Goal: Information Seeking & Learning: Learn about a topic

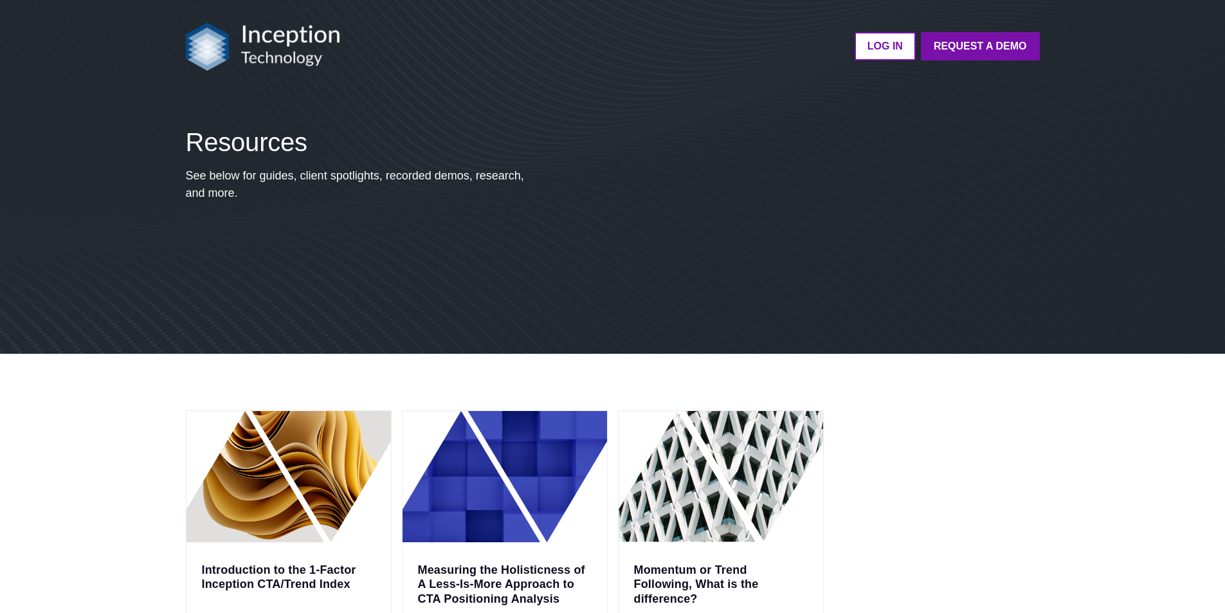
click at [1031, 403] on div "Introduction to the 1-Factor Inception CTA/Trend Index Product Information Meas…" at bounding box center [612, 568] width 1225 height 428
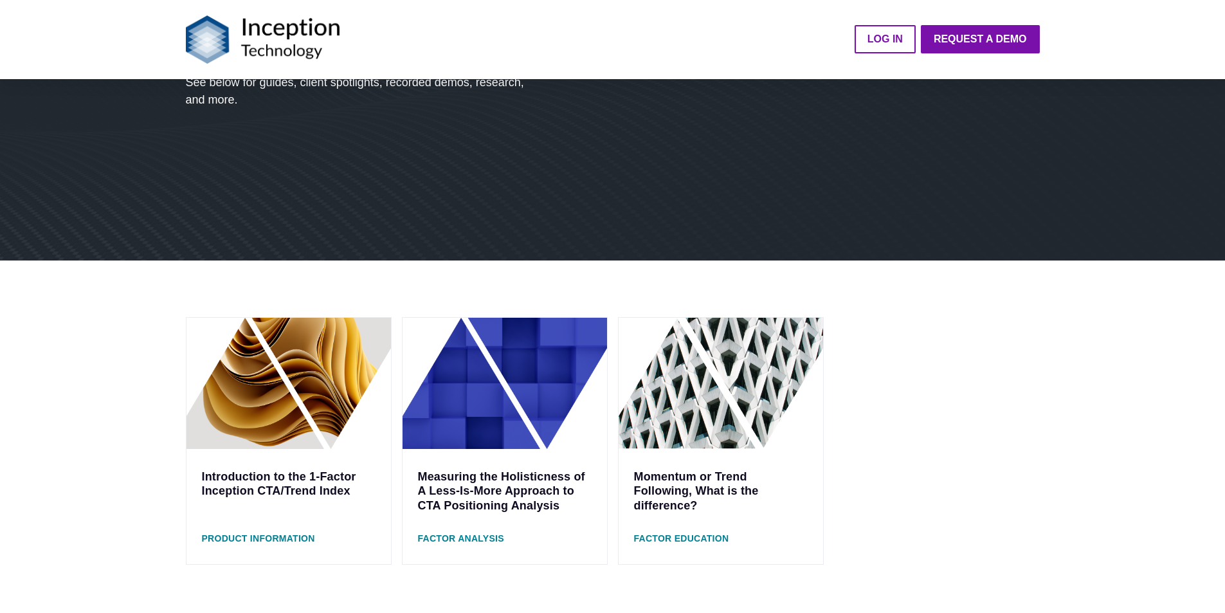
scroll to position [64, 0]
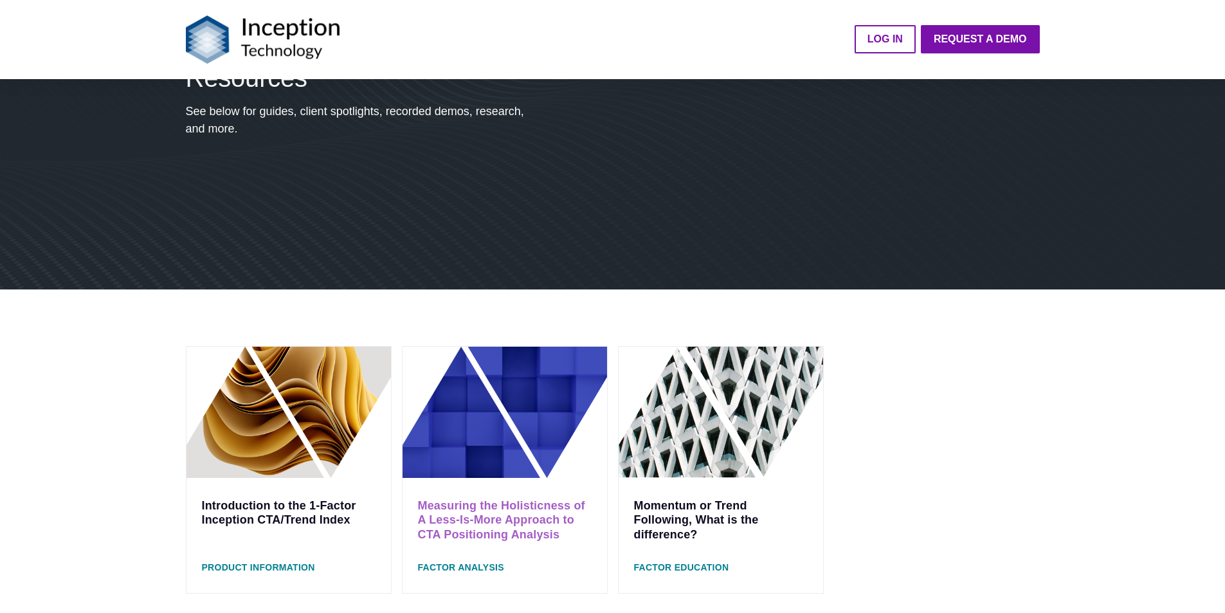
click at [505, 507] on link "Measuring the Holisticness of A Less-Is-More Approach to CTA Positioning Analys…" at bounding box center [501, 520] width 167 height 42
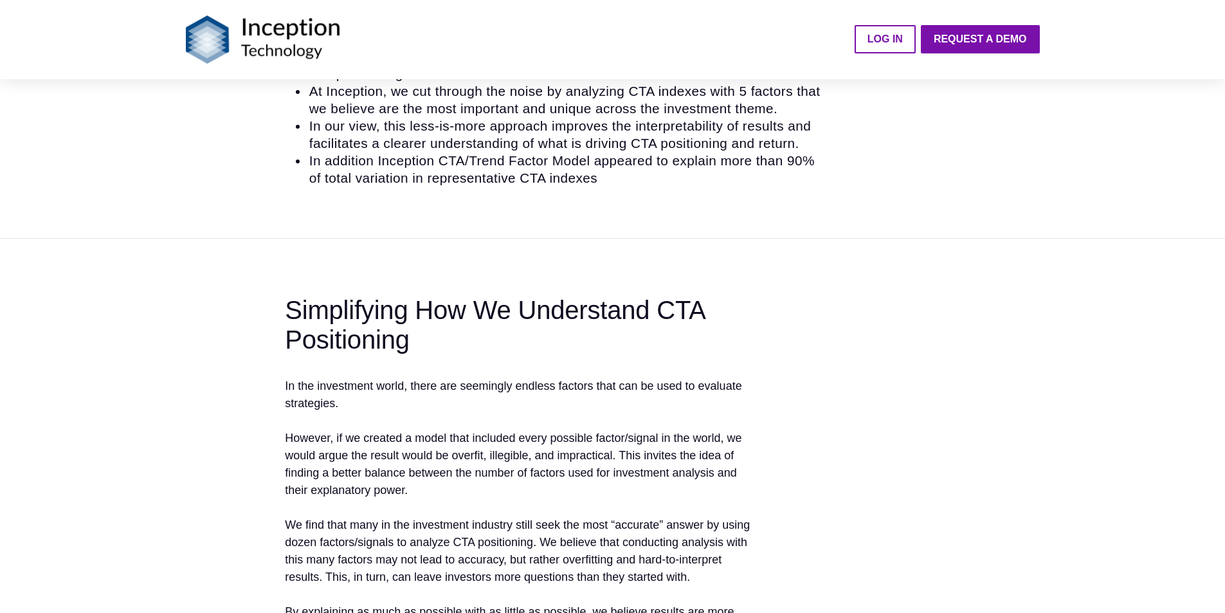
scroll to position [450, 0]
